Goal: Task Accomplishment & Management: Use online tool/utility

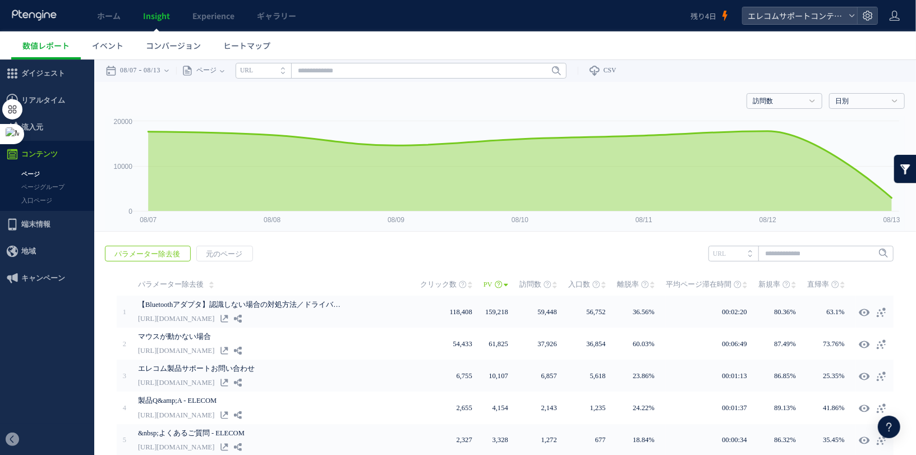
click at [902, 169] on link at bounding box center [905, 168] width 22 height 28
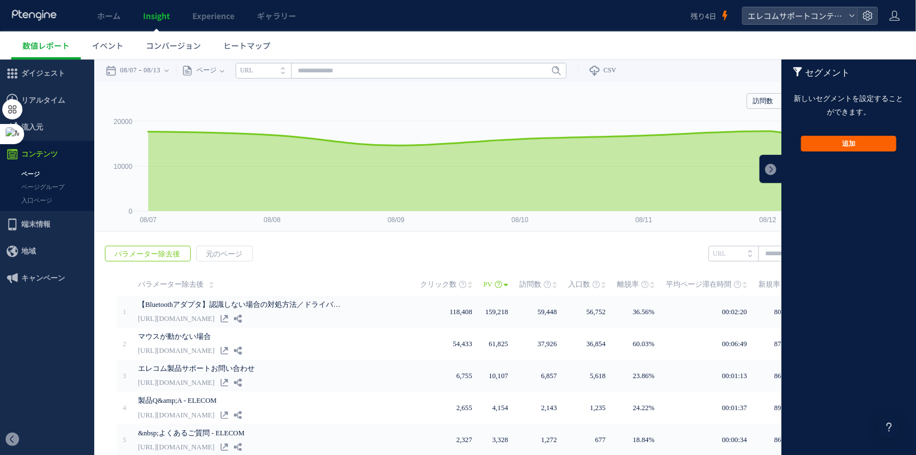
click at [847, 141] on button "追加" at bounding box center [848, 143] width 95 height 16
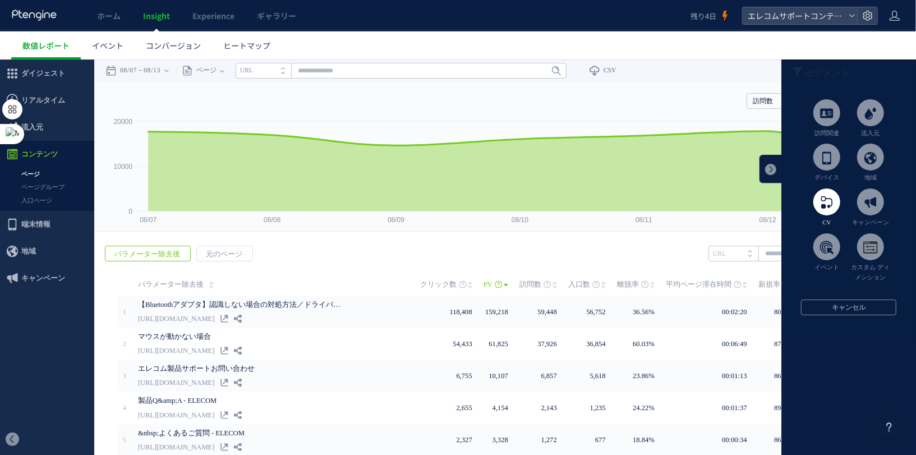
click at [826, 193] on span at bounding box center [826, 201] width 27 height 27
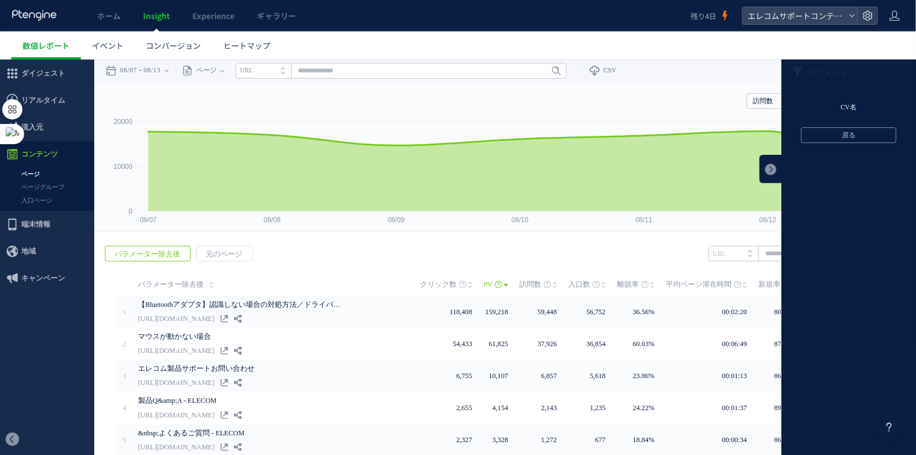
click at [845, 107] on li "CV名" at bounding box center [848, 107] width 135 height 17
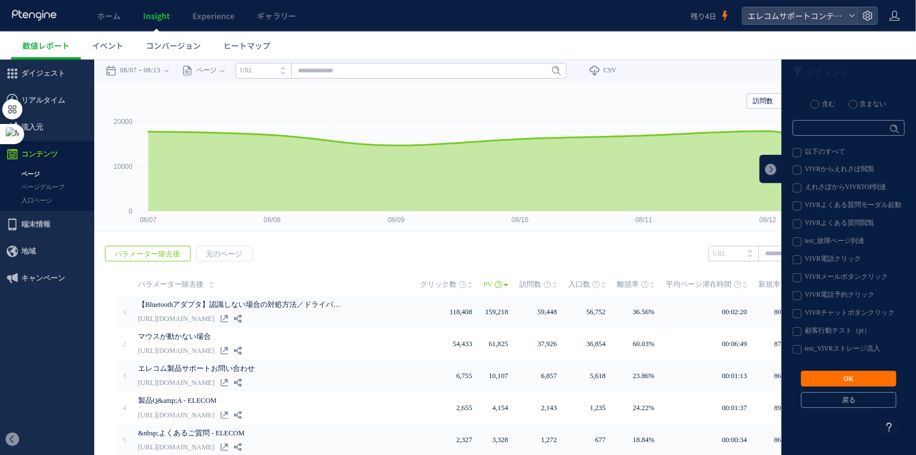
scroll to position [68, 0]
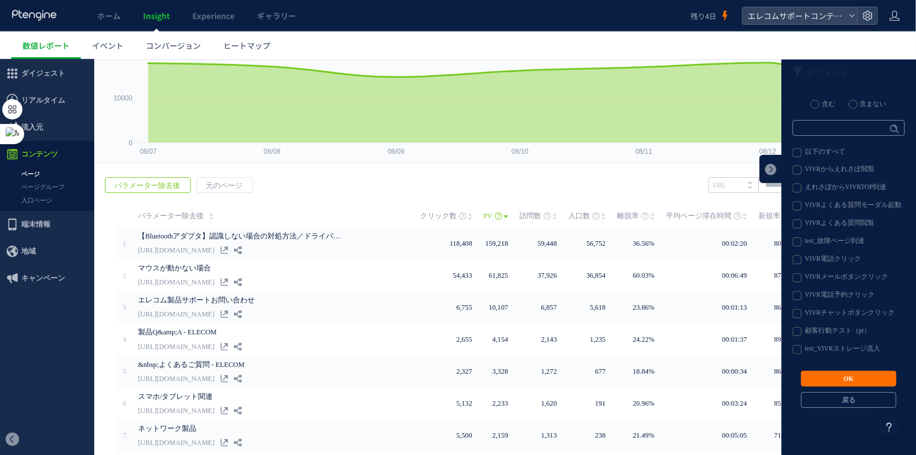
click at [864, 24] on div "エレコムサポートコンテンツ" at bounding box center [810, 16] width 136 height 18
click at [867, 19] on icon at bounding box center [867, 15] width 11 height 11
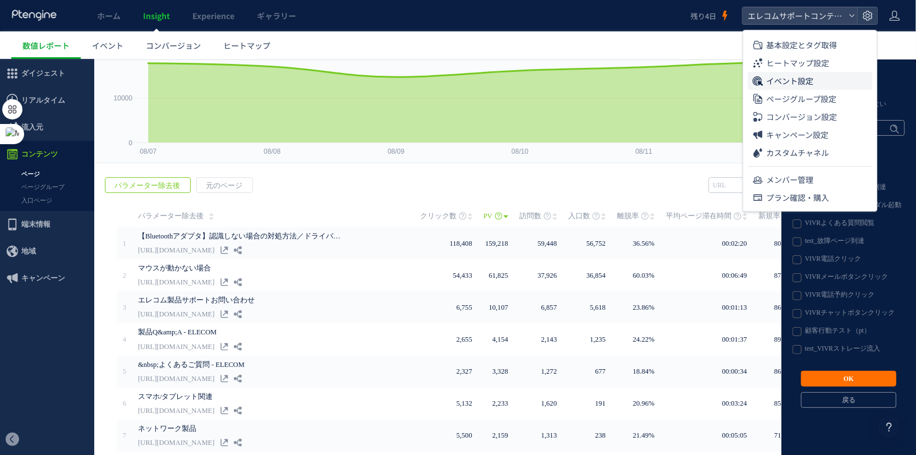
click at [804, 83] on span "イベント設定" at bounding box center [789, 81] width 47 height 18
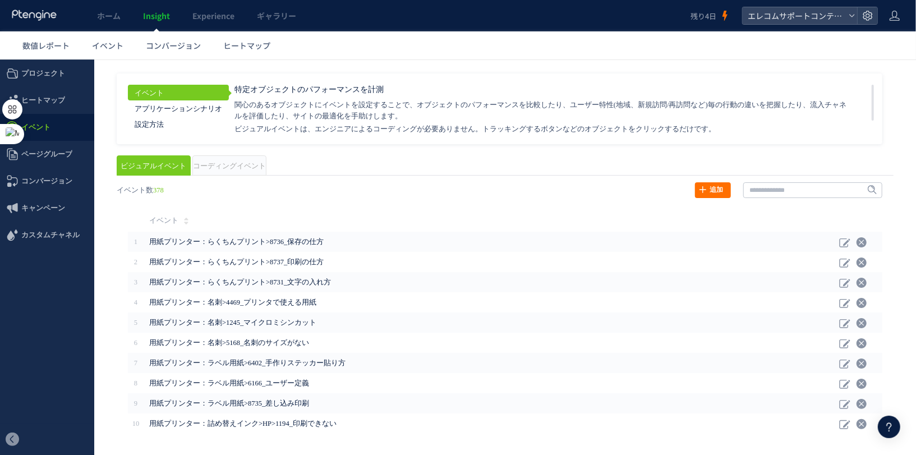
click at [241, 163] on span "コーディングイベント" at bounding box center [229, 166] width 73 height 8
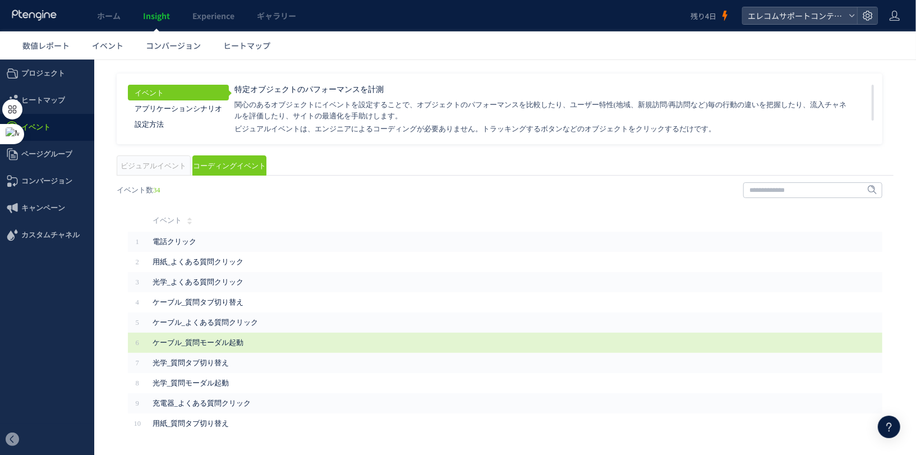
scroll to position [29, 0]
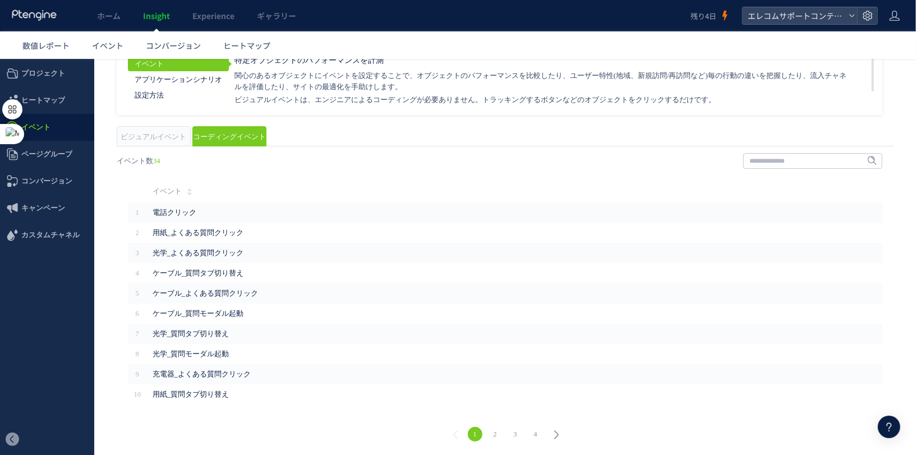
click at [496, 429] on link "2" at bounding box center [495, 433] width 15 height 15
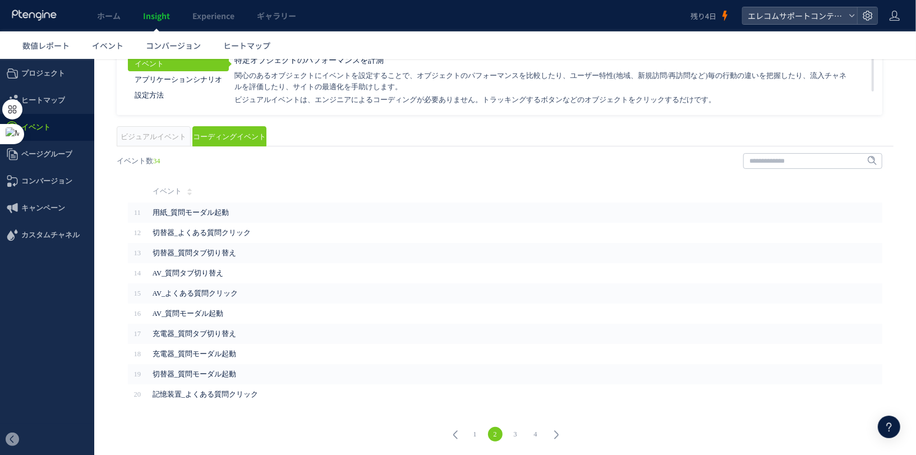
click at [512, 432] on link "3" at bounding box center [515, 433] width 15 height 15
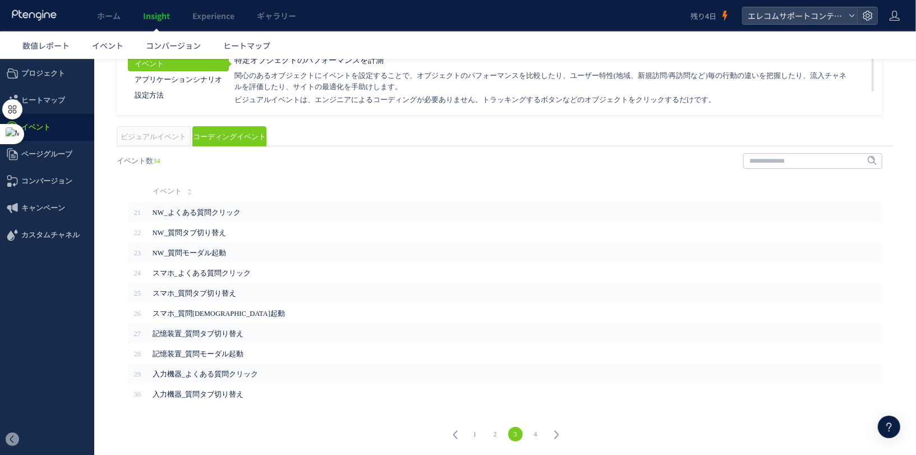
click at [536, 434] on link "4" at bounding box center [535, 433] width 15 height 15
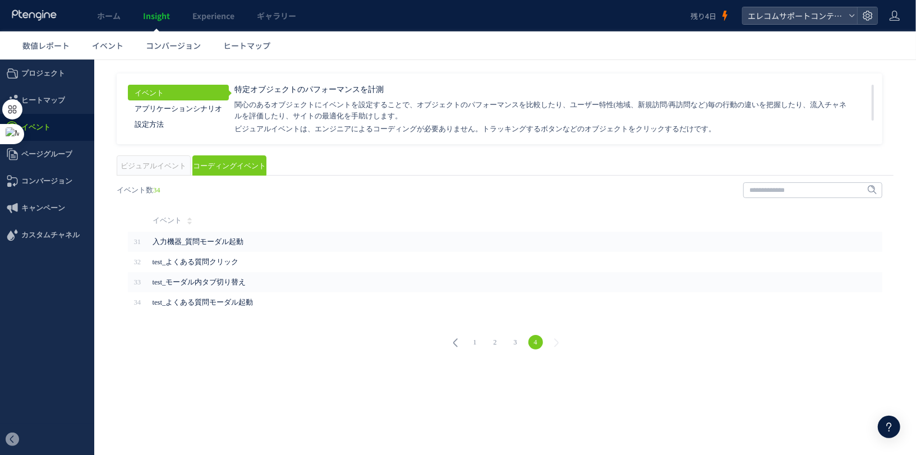
scroll to position [0, 0]
click at [476, 348] on link "1" at bounding box center [475, 341] width 15 height 15
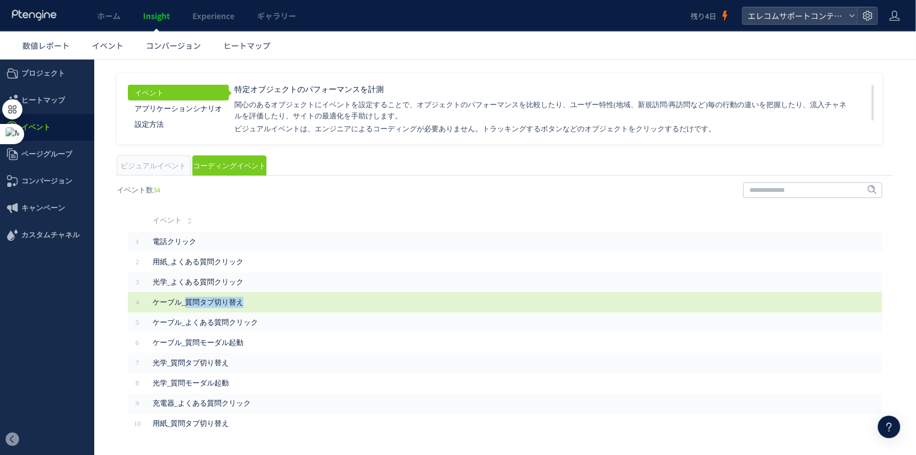
drag, startPoint x: 183, startPoint y: 302, endPoint x: 238, endPoint y: 301, distance: 54.4
click at [238, 302] on span "ケーブル_質問タブ切り替え" at bounding box center [419, 301] width 533 height 11
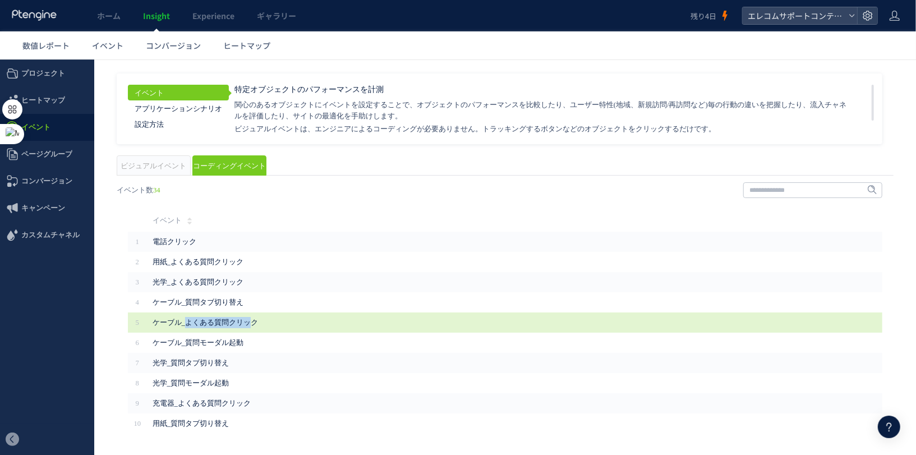
drag, startPoint x: 182, startPoint y: 323, endPoint x: 248, endPoint y: 324, distance: 65.6
click at [248, 324] on span "ケーブル_よくある質問クリック" at bounding box center [419, 321] width 533 height 11
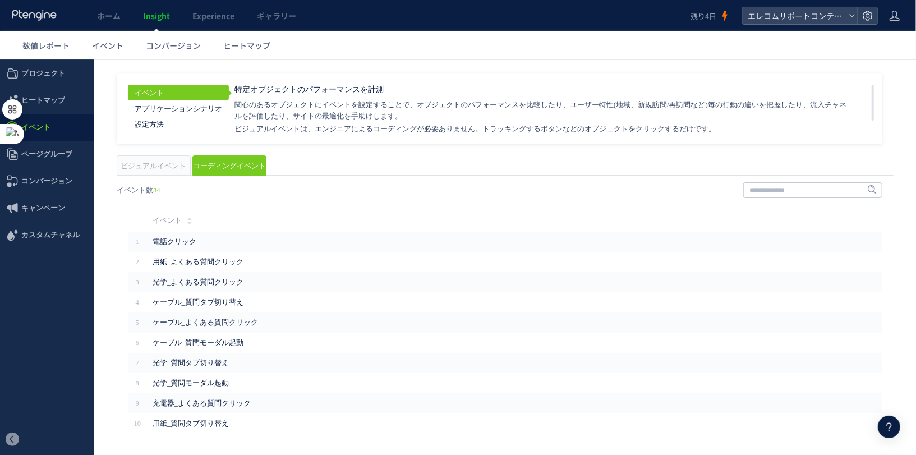
click at [222, 214] on td "イベント" at bounding box center [505, 220] width 717 height 22
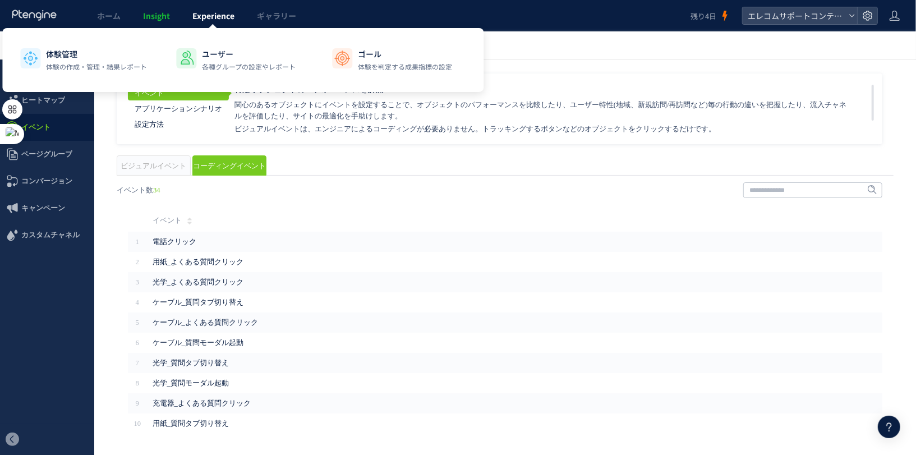
click at [208, 21] on link "Experience" at bounding box center [213, 15] width 64 height 31
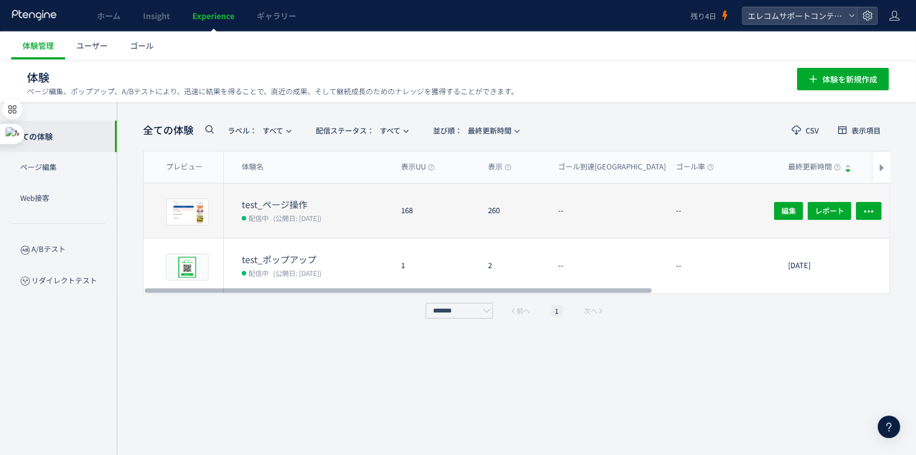
click at [584, 210] on dt "--" at bounding box center [612, 210] width 109 height 11
